Goal: Entertainment & Leisure: Browse casually

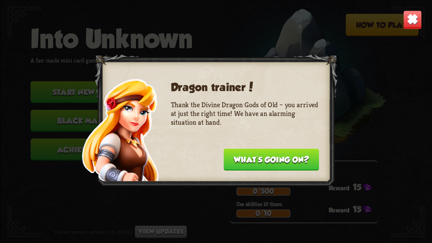
click at [300, 161] on button "What's going on?" at bounding box center [271, 159] width 95 height 22
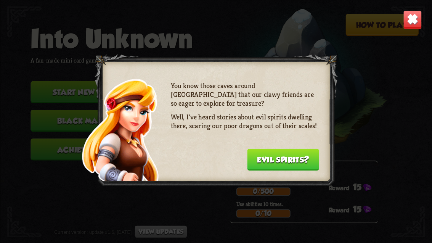
click at [268, 156] on button "Evil spirits?" at bounding box center [283, 159] width 72 height 22
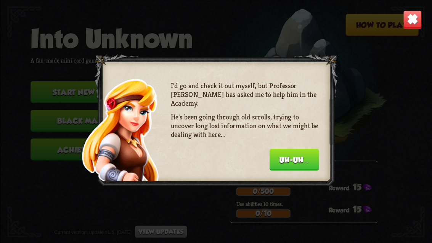
click at [276, 160] on button "Uh-uh..." at bounding box center [294, 159] width 50 height 22
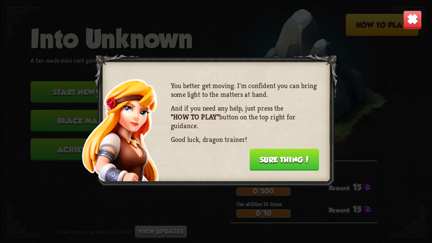
click at [302, 162] on button "Sure thing!" at bounding box center [285, 159] width 70 height 22
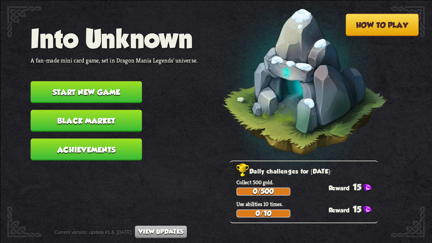
click at [398, 23] on button "How to play" at bounding box center [382, 24] width 73 height 22
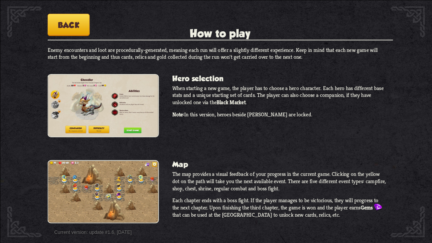
scroll to position [24, 0]
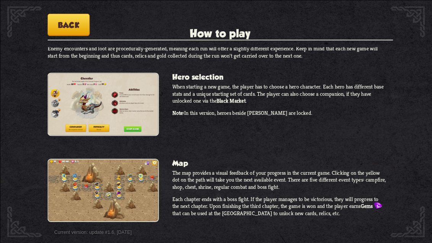
click at [52, 29] on button "Back" at bounding box center [68, 24] width 42 height 22
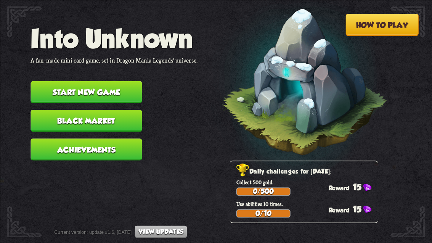
click at [44, 81] on button "Start new game" at bounding box center [86, 92] width 111 height 22
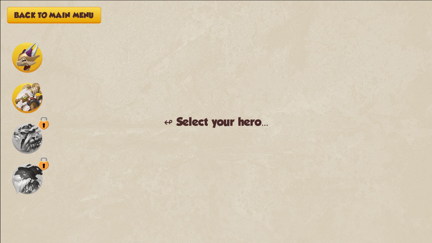
click at [28, 65] on img at bounding box center [27, 57] width 31 height 31
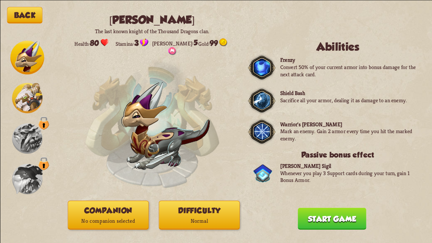
click at [32, 142] on img at bounding box center [27, 138] width 31 height 31
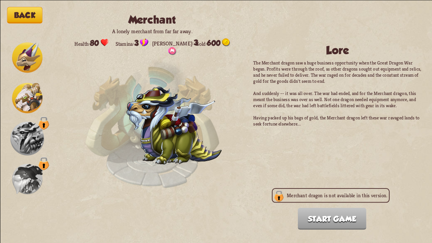
click at [22, 101] on img at bounding box center [27, 98] width 31 height 31
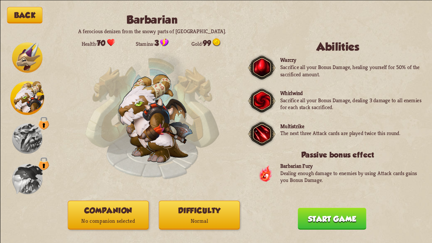
click at [28, 134] on img at bounding box center [27, 138] width 31 height 31
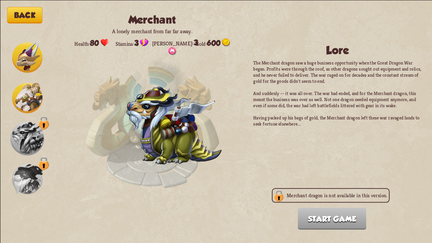
click at [36, 179] on img at bounding box center [27, 179] width 31 height 31
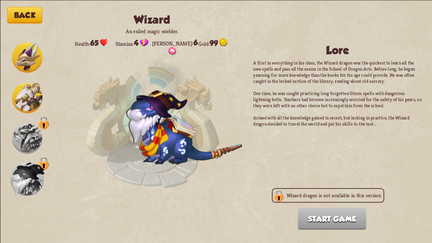
click at [27, 97] on img at bounding box center [27, 98] width 31 height 31
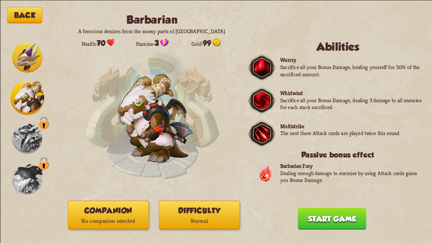
click at [26, 55] on img at bounding box center [27, 57] width 31 height 31
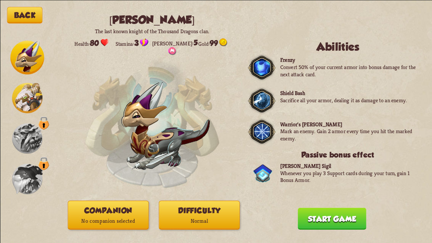
click at [31, 84] on img at bounding box center [27, 98] width 31 height 31
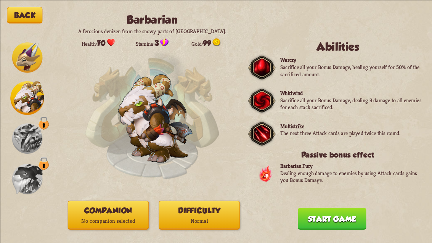
click at [27, 60] on img at bounding box center [27, 57] width 31 height 31
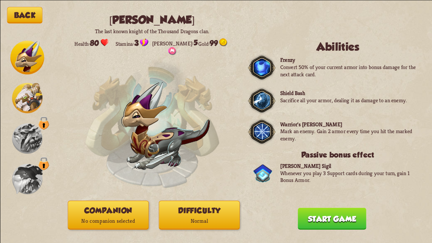
click at [33, 91] on img at bounding box center [27, 98] width 31 height 31
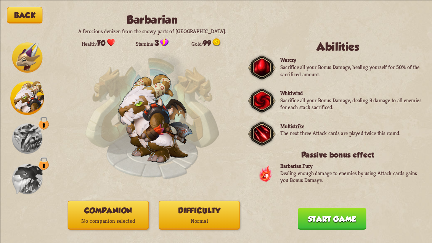
click at [25, 56] on img at bounding box center [27, 57] width 31 height 31
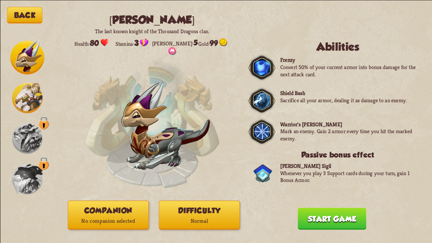
click at [339, 220] on button "Start game" at bounding box center [332, 219] width 69 height 22
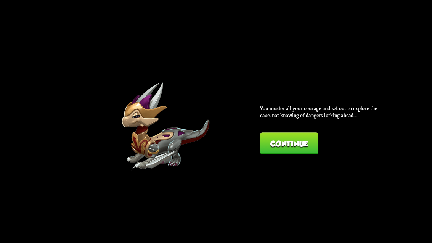
click at [310, 145] on button "Continue" at bounding box center [289, 143] width 58 height 22
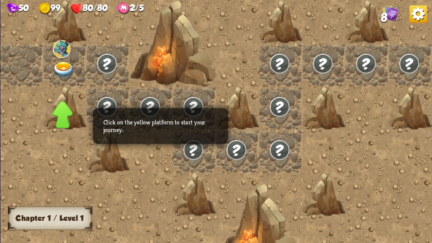
click at [61, 66] on img at bounding box center [64, 69] width 22 height 17
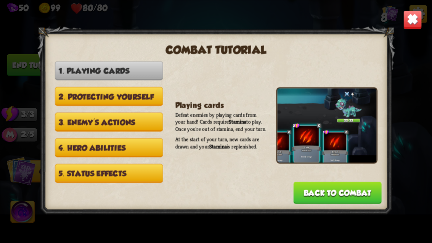
click at [75, 102] on button "2. Protecting yourself" at bounding box center [109, 96] width 108 height 19
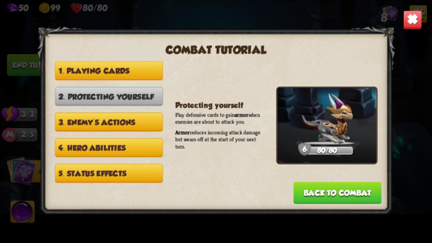
click at [79, 113] on button "3. Enemy's actions" at bounding box center [109, 122] width 108 height 19
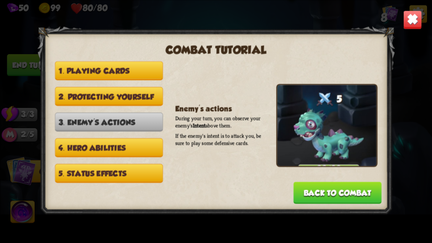
click at [71, 140] on button "4. Hero abilities" at bounding box center [109, 147] width 108 height 19
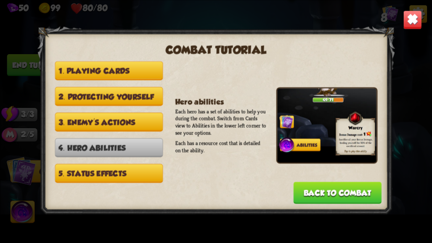
click at [87, 174] on button "5. Status effects" at bounding box center [109, 173] width 108 height 19
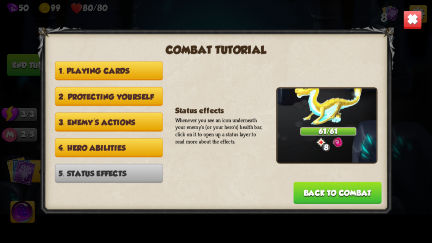
click at [354, 188] on button "Back to combat" at bounding box center [337, 193] width 88 height 22
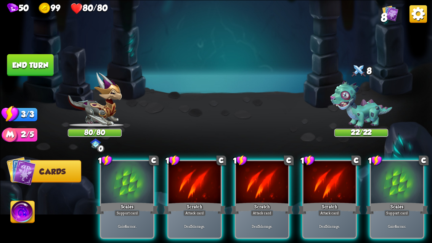
click at [269, 191] on div at bounding box center [262, 183] width 52 height 44
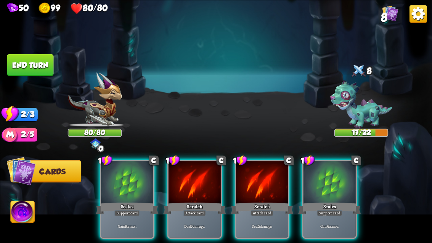
click at [350, 178] on div at bounding box center [329, 183] width 52 height 44
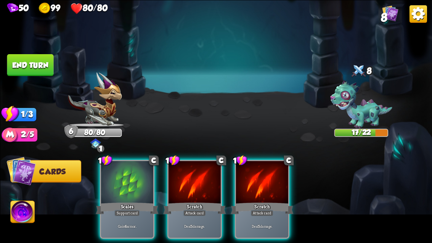
click at [263, 191] on div at bounding box center [262, 183] width 52 height 44
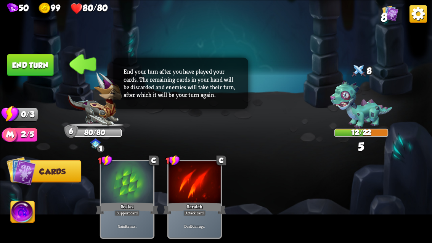
click at [205, 194] on div at bounding box center [194, 183] width 52 height 44
click at [203, 184] on div at bounding box center [194, 183] width 52 height 44
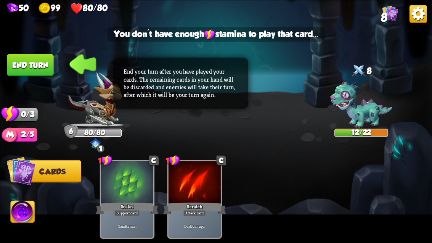
click at [19, 56] on button "End turn" at bounding box center [30, 65] width 47 height 22
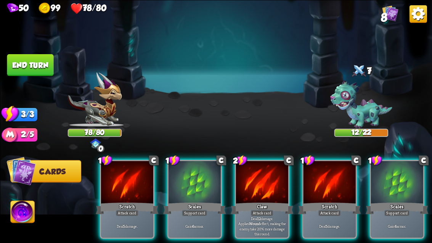
click at [274, 188] on div at bounding box center [262, 183] width 52 height 44
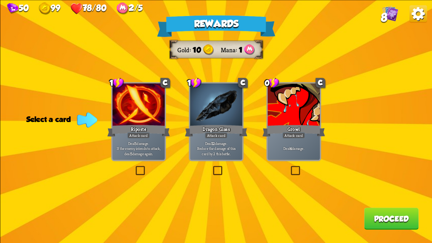
click at [212, 167] on label at bounding box center [212, 167] width 0 height 0
click at [0, 0] on input "checkbox" at bounding box center [0, 0] width 0 height 0
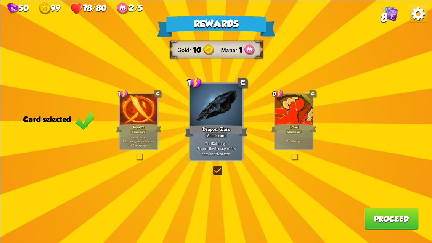
click at [392, 217] on button "Proceed" at bounding box center [391, 219] width 55 height 22
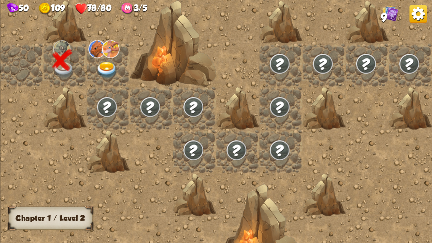
click at [108, 69] on img at bounding box center [107, 69] width 22 height 17
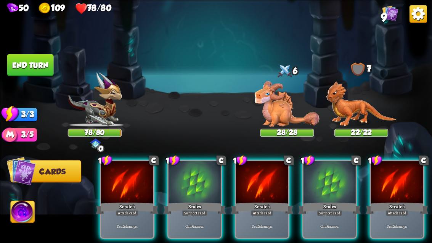
click at [53, 183] on img at bounding box center [216, 121] width 432 height 243
click at [50, 174] on span "Cards" at bounding box center [52, 171] width 26 height 9
click at [27, 212] on img at bounding box center [23, 213] width 24 height 24
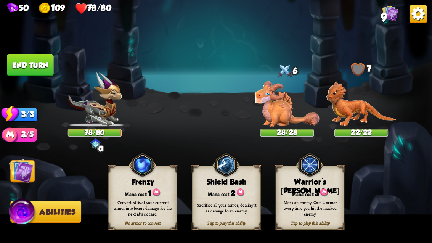
click at [32, 172] on img at bounding box center [21, 171] width 24 height 24
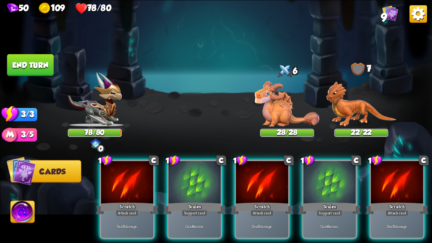
click at [412, 185] on div at bounding box center [397, 183] width 52 height 44
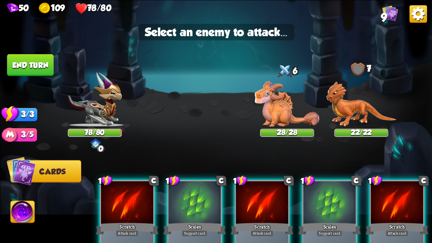
click at [292, 123] on img at bounding box center [287, 104] width 65 height 46
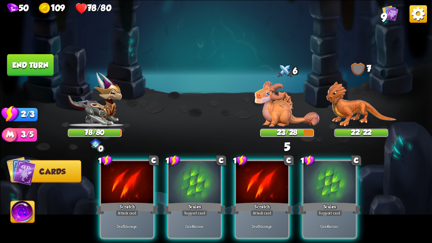
click at [266, 189] on div at bounding box center [262, 183] width 52 height 44
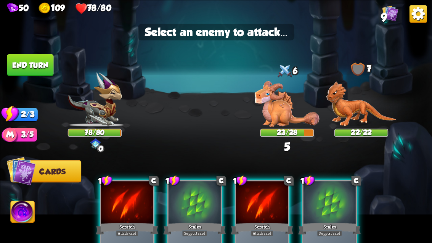
click at [361, 109] on img at bounding box center [361, 103] width 70 height 45
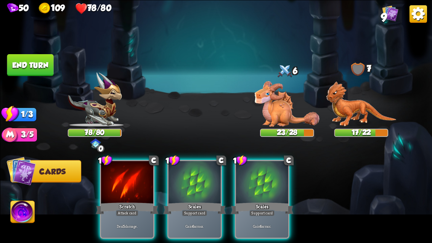
click at [273, 181] on div at bounding box center [262, 183] width 52 height 44
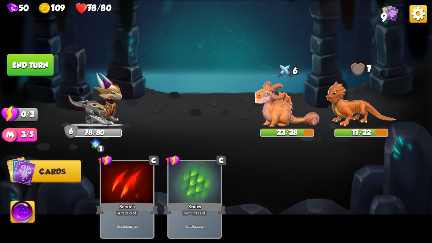
click at [99, 108] on img at bounding box center [95, 99] width 54 height 54
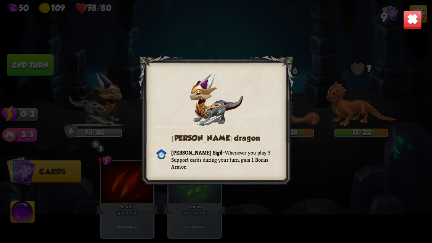
click at [342, 158] on div "[PERSON_NAME] dragon [PERSON_NAME] Sigil – Whenever you play 3 Support cards du…" at bounding box center [216, 121] width 432 height 243
click at [342, 152] on div "[PERSON_NAME] dragon [PERSON_NAME] Sigil – Whenever you play 3 Support cards du…" at bounding box center [216, 121] width 432 height 243
click at [334, 147] on div "[PERSON_NAME] dragon [PERSON_NAME] Sigil – Whenever you play 3 Support cards du…" at bounding box center [216, 121] width 432 height 243
click at [413, 20] on img at bounding box center [412, 19] width 19 height 19
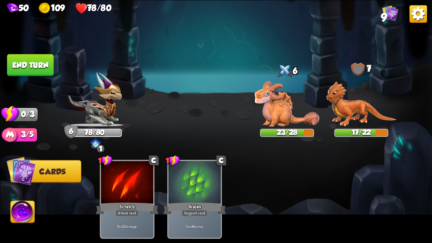
click at [33, 62] on button "End turn" at bounding box center [30, 65] width 47 height 22
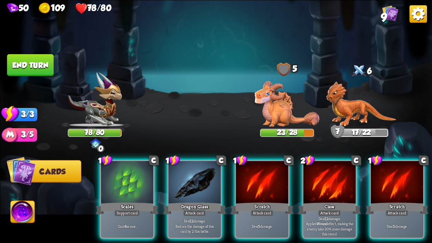
click at [277, 195] on div at bounding box center [262, 183] width 52 height 44
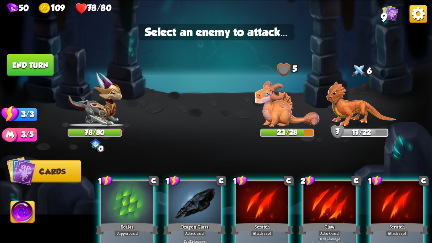
click at [373, 120] on img at bounding box center [361, 103] width 70 height 45
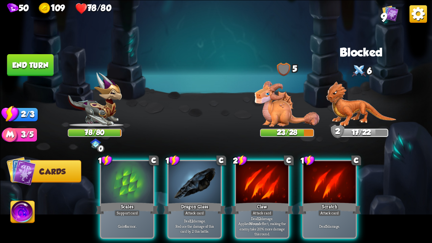
click at [336, 187] on div at bounding box center [329, 183] width 52 height 44
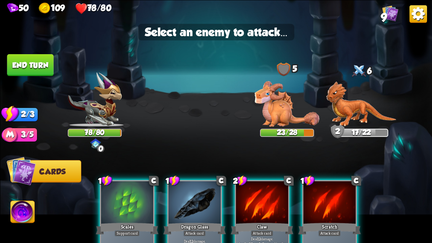
click at [365, 115] on img at bounding box center [361, 103] width 70 height 45
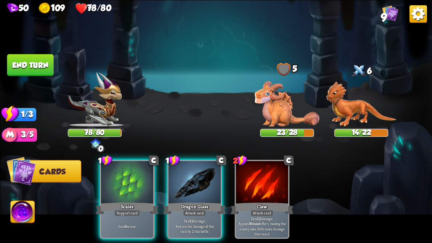
click at [35, 65] on button "End turn" at bounding box center [30, 65] width 47 height 22
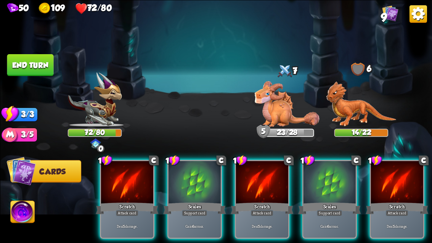
click at [386, 178] on div at bounding box center [397, 183] width 52 height 44
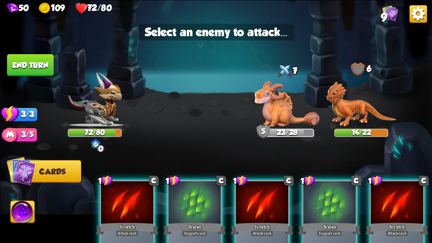
click at [286, 106] on img at bounding box center [287, 104] width 65 height 46
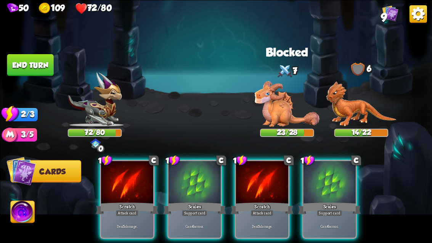
click at [276, 184] on div at bounding box center [262, 183] width 52 height 44
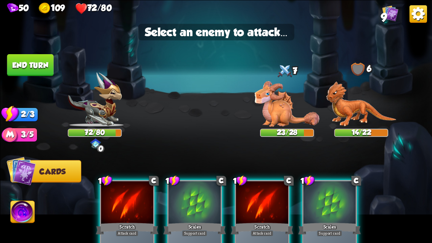
click at [373, 111] on img at bounding box center [361, 103] width 70 height 45
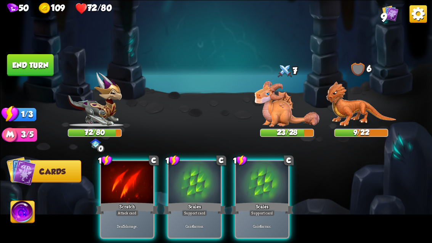
click at [119, 169] on div at bounding box center [127, 183] width 52 height 44
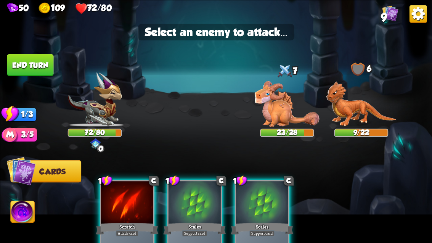
click at [373, 116] on img at bounding box center [361, 103] width 70 height 45
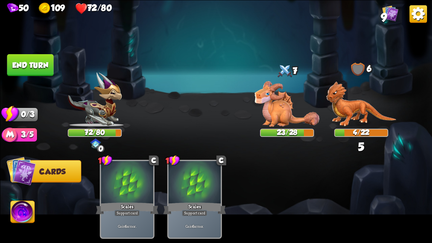
click at [33, 60] on button "End turn" at bounding box center [30, 65] width 47 height 22
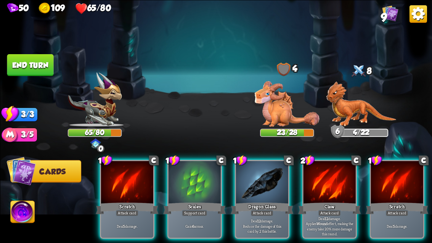
click at [337, 183] on div at bounding box center [329, 183] width 52 height 44
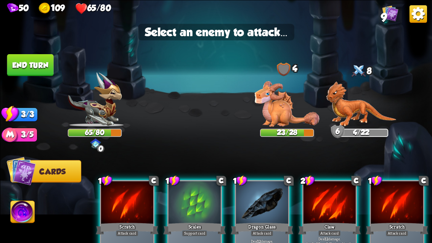
click at [396, 211] on div at bounding box center [397, 203] width 52 height 44
click at [331, 210] on div at bounding box center [329, 203] width 52 height 44
click at [372, 109] on img at bounding box center [361, 103] width 70 height 45
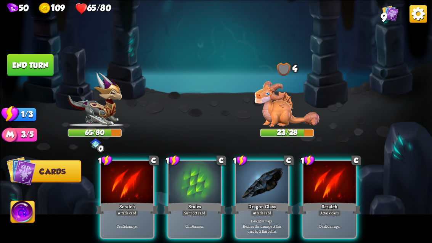
click at [343, 184] on div at bounding box center [329, 183] width 52 height 44
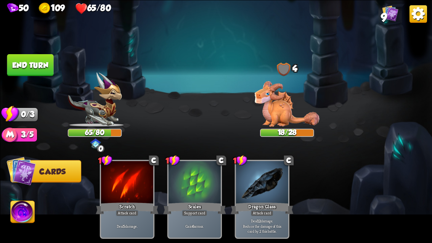
click at [29, 56] on button "End turn" at bounding box center [30, 65] width 47 height 22
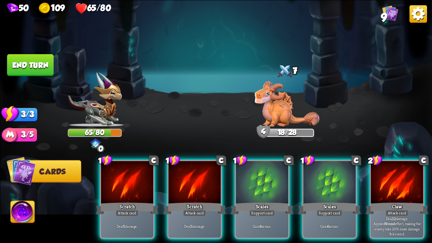
click at [401, 184] on div at bounding box center [397, 183] width 52 height 44
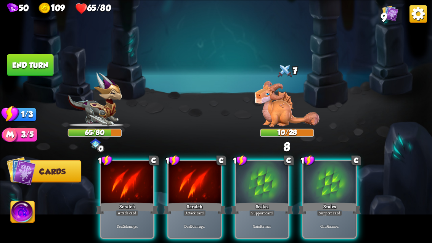
click at [298, 121] on img at bounding box center [287, 104] width 65 height 46
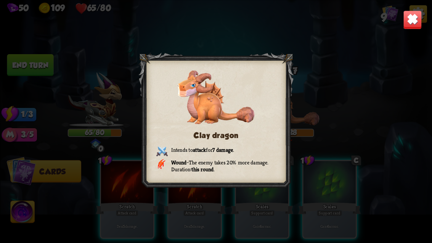
click at [408, 25] on img at bounding box center [412, 19] width 19 height 19
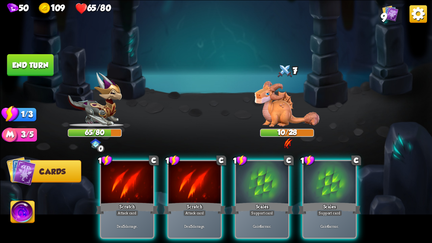
click at [205, 186] on div at bounding box center [194, 183] width 52 height 44
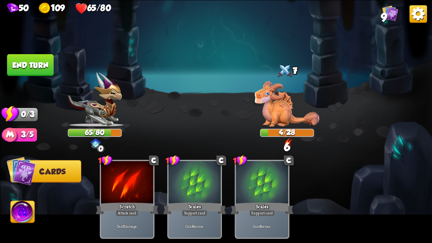
click at [101, 187] on div "1 C Scratch Attack card Deal 5 damage." at bounding box center [127, 199] width 55 height 79
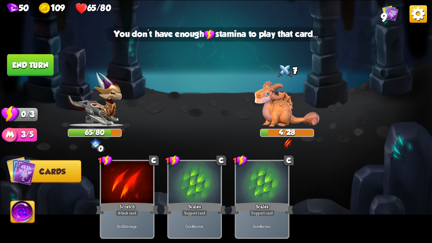
click at [26, 64] on button "End turn" at bounding box center [30, 65] width 47 height 22
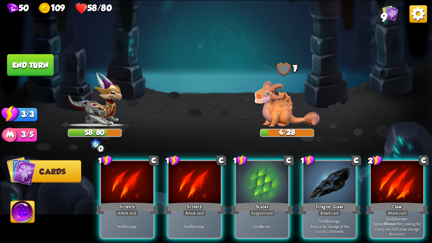
click at [124, 187] on div at bounding box center [127, 183] width 52 height 44
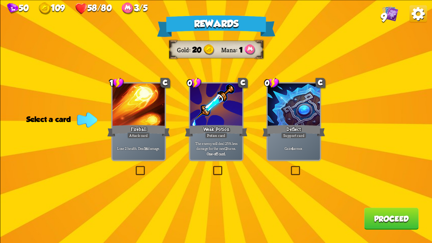
click at [134, 167] on label at bounding box center [134, 167] width 0 height 0
click at [0, 0] on input "checkbox" at bounding box center [0, 0] width 0 height 0
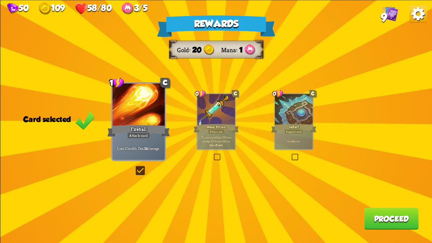
click at [395, 210] on button "Proceed" at bounding box center [391, 219] width 55 height 22
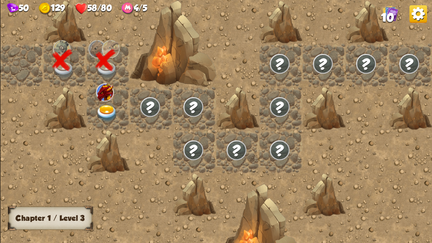
click at [97, 110] on img at bounding box center [107, 113] width 22 height 17
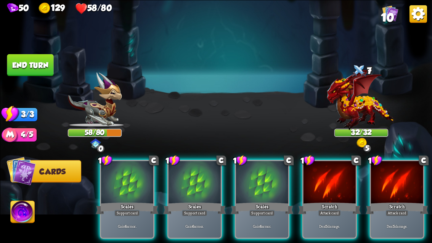
click at [342, 196] on div at bounding box center [329, 183] width 52 height 44
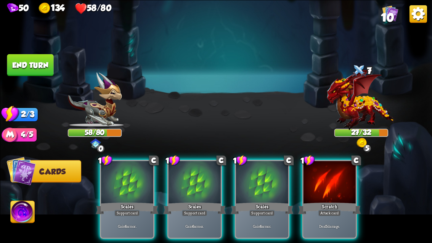
click at [273, 192] on div at bounding box center [262, 183] width 52 height 44
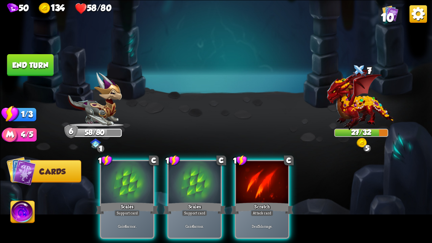
click at [113, 185] on div at bounding box center [127, 183] width 52 height 44
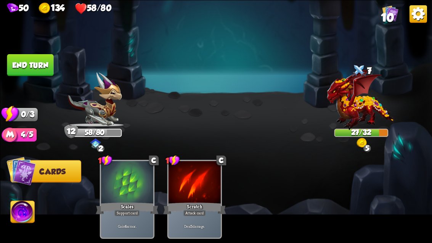
click at [29, 71] on button "End turn" at bounding box center [30, 65] width 47 height 22
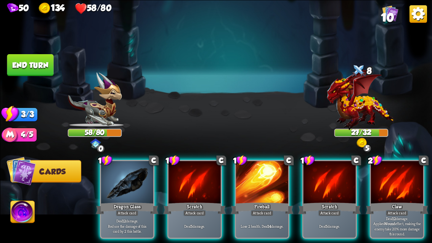
click at [273, 182] on div at bounding box center [262, 183] width 52 height 44
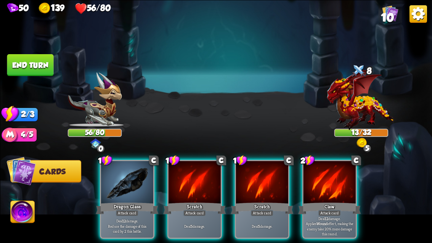
click at [343, 190] on div at bounding box center [329, 183] width 52 height 44
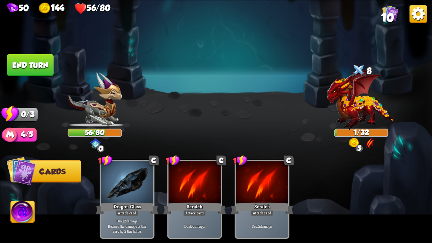
click at [270, 194] on div at bounding box center [262, 183] width 52 height 44
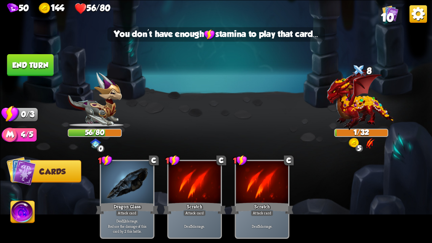
click at [26, 64] on button "End turn" at bounding box center [30, 65] width 47 height 22
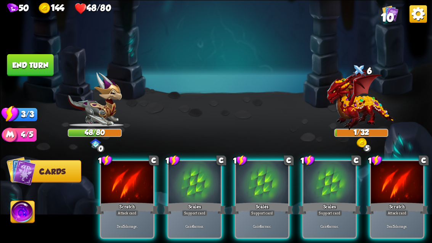
click at [403, 200] on div at bounding box center [397, 183] width 52 height 44
